Goal: Task Accomplishment & Management: Use online tool/utility

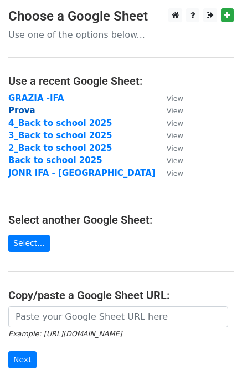
click at [9, 105] on strong "Prova" at bounding box center [21, 110] width 27 height 10
click at [20, 110] on strong "Prova" at bounding box center [21, 110] width 27 height 10
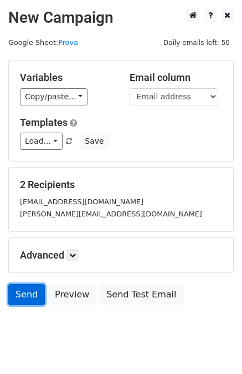
click at [22, 288] on link "Send" at bounding box center [26, 294] width 37 height 21
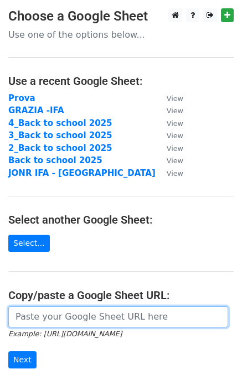
click at [48, 316] on input "url" at bounding box center [118, 316] width 220 height 21
paste input "https://docs.google.com/spreadsheets/d/1LjxYPi-6c6UdlgUBP9bN_qM9XnjlHZLJ1rK5VUW…"
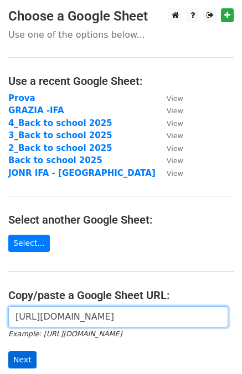
type input "https://docs.google.com/spreadsheets/d/1LjxYPi-6c6UdlgUBP9bN_qM9XnjlHZLJ1rK5VUW…"
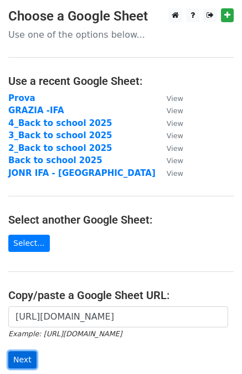
scroll to position [0, 0]
click at [16, 362] on input "Next" at bounding box center [22, 359] width 28 height 17
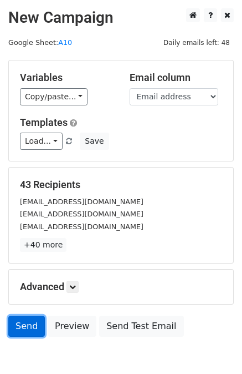
click at [24, 329] on link "Send" at bounding box center [26, 326] width 37 height 21
